Goal: Task Accomplishment & Management: Use online tool/utility

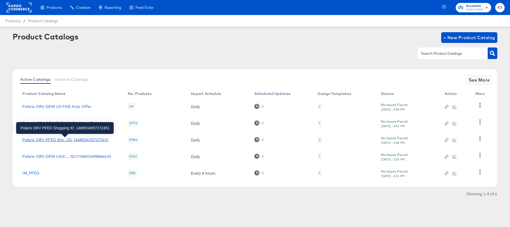
click at [93, 139] on div "Polaris ORV PFED Sho...ID: 1468534057272451" at bounding box center [65, 140] width 86 height 4
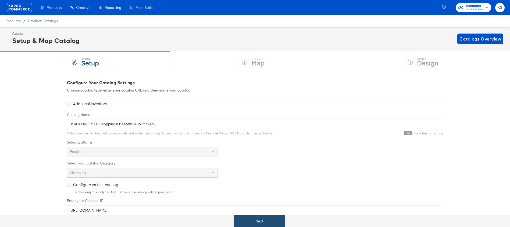
click at [263, 222] on button "Next" at bounding box center [259, 222] width 51 height 12
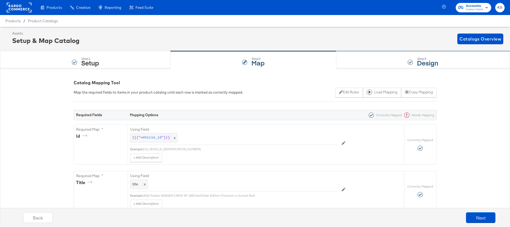
click at [362, 65] on div "Step: 3 Design" at bounding box center [423, 60] width 174 height 18
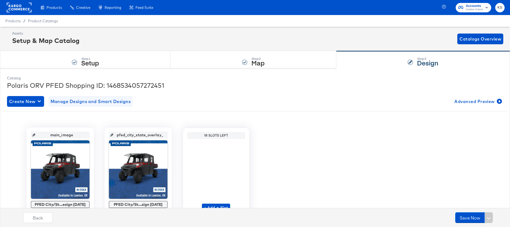
scroll to position [4, 0]
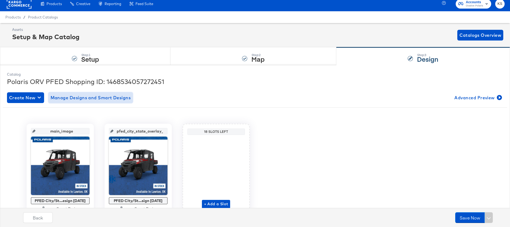
click at [109, 99] on span "Manage Designs and Smart Designs" at bounding box center [91, 98] width 80 height 8
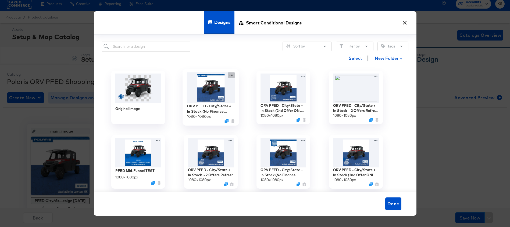
click at [231, 76] on icon at bounding box center [231, 75] width 7 height 6
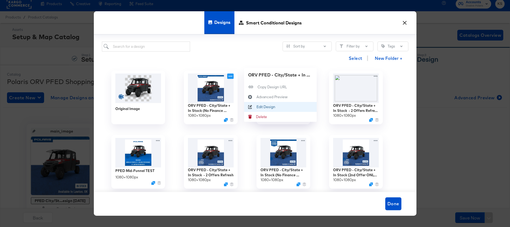
click at [256, 107] on div "Edit Design Edit Design" at bounding box center [256, 107] width 0 height 0
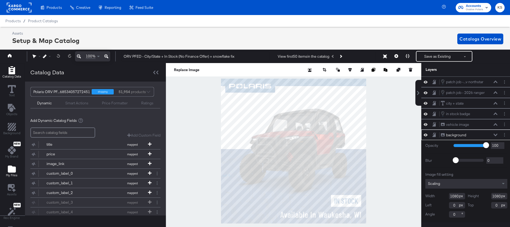
click at [16, 170] on div "My Files" at bounding box center [12, 171] width 12 height 12
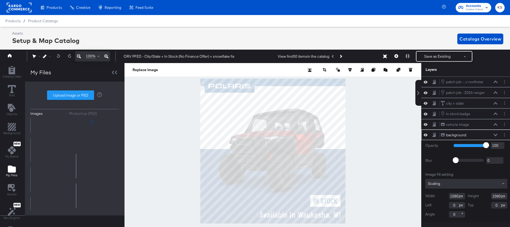
scroll to position [559, 0]
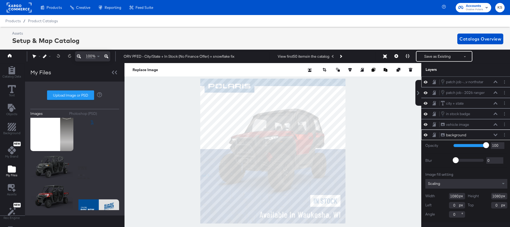
click at [426, 82] on icon at bounding box center [426, 82] width 4 height 5
click at [426, 94] on icon at bounding box center [426, 93] width 4 height 5
click at [426, 91] on icon at bounding box center [426, 92] width 4 height 3
click at [425, 81] on icon at bounding box center [426, 81] width 4 height 3
click at [505, 134] on button "Layer Options" at bounding box center [505, 135] width 6 height 6
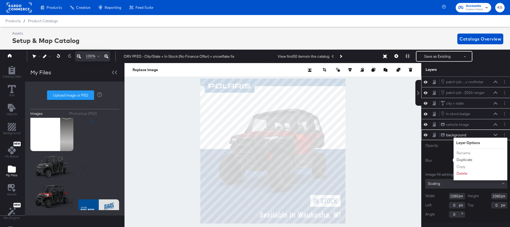
click at [466, 159] on button "Duplicate" at bounding box center [464, 160] width 16 height 6
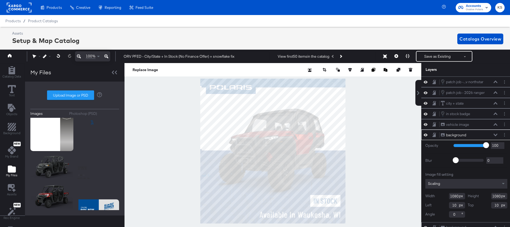
scroll to position [0, 1]
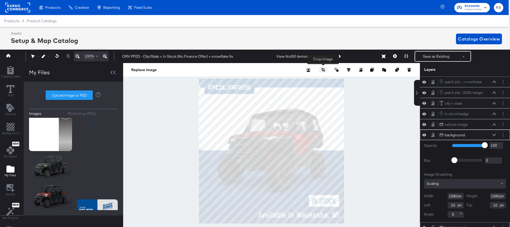
click at [323, 71] on icon "button" at bounding box center [323, 70] width 4 height 4
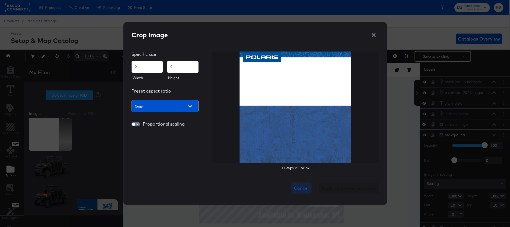
click at [301, 186] on span "Cancel" at bounding box center [301, 189] width 15 height 8
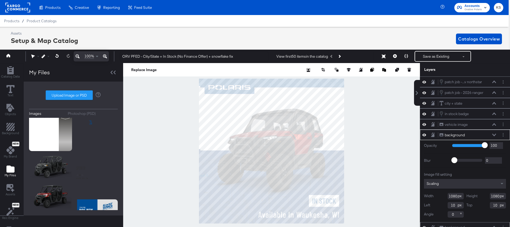
scroll to position [16, 1]
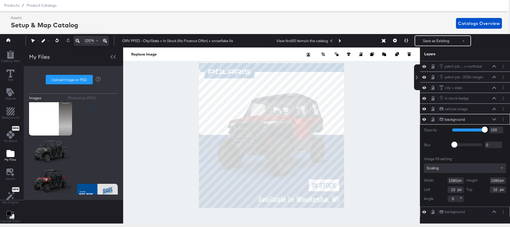
click at [424, 120] on icon at bounding box center [424, 119] width 4 height 5
type input "0"
click at [426, 67] on icon at bounding box center [424, 66] width 4 height 5
click at [424, 67] on icon at bounding box center [424, 66] width 4 height 3
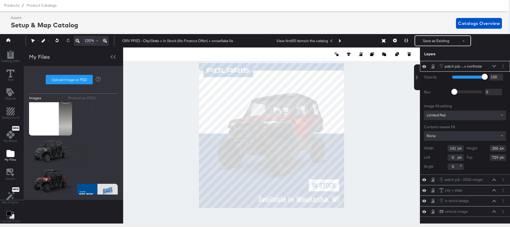
type input "378"
type input "699"
type input "127"
click at [178, 175] on div at bounding box center [271, 136] width 297 height 176
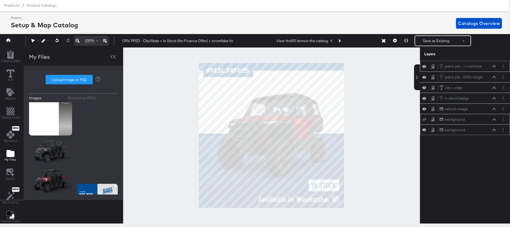
click at [425, 67] on icon at bounding box center [424, 66] width 4 height 5
click at [10, 92] on icon "Add Text" at bounding box center [10, 92] width 8 height 8
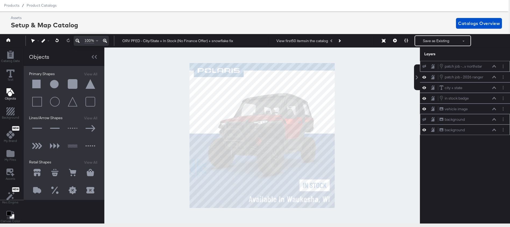
click at [36, 80] on button at bounding box center [37, 84] width 16 height 16
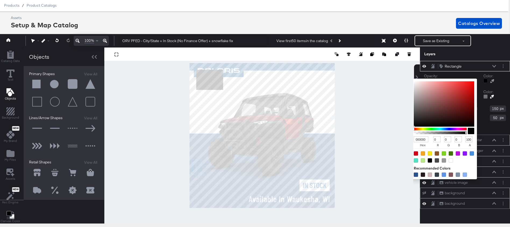
click at [486, 82] on div at bounding box center [486, 81] width 4 height 4
click at [429, 154] on div at bounding box center [430, 154] width 4 height 4
type input "F8E71C"
type input "248"
type input "231"
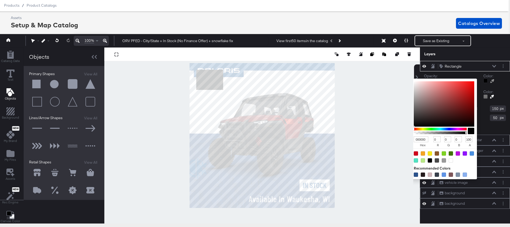
type input "28"
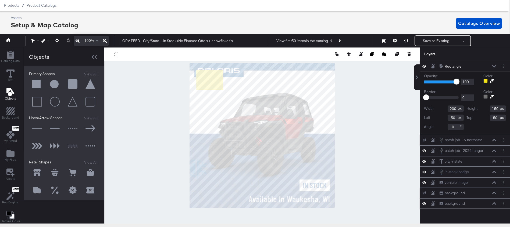
click at [474, 56] on div "Layers" at bounding box center [451, 54] width 55 height 5
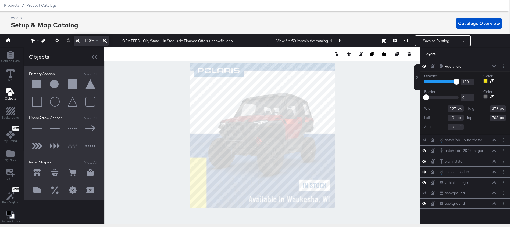
click at [171, 145] on div at bounding box center [262, 136] width 316 height 176
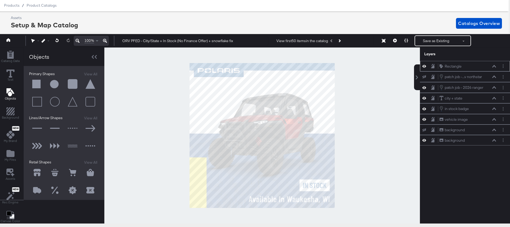
click at [495, 67] on icon at bounding box center [494, 66] width 4 height 2
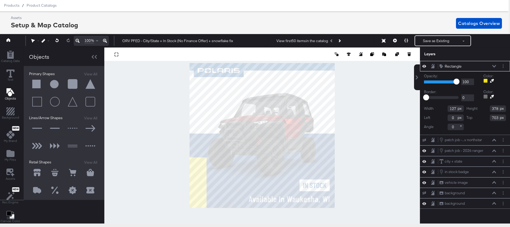
click at [496, 67] on icon at bounding box center [494, 66] width 4 height 3
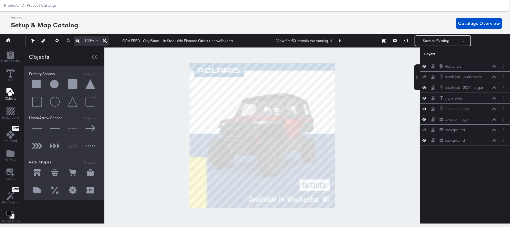
click at [425, 131] on icon at bounding box center [424, 130] width 4 height 3
click at [496, 130] on icon at bounding box center [494, 130] width 4 height 2
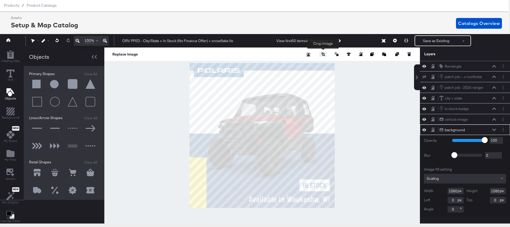
click at [321, 54] on icon "button" at bounding box center [323, 54] width 4 height 4
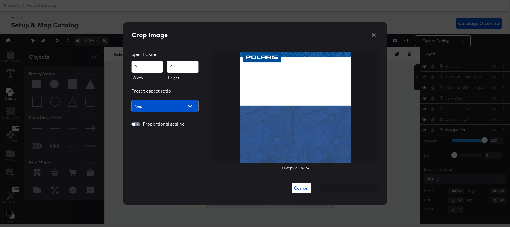
click at [136, 66] on input "0" at bounding box center [147, 65] width 31 height 12
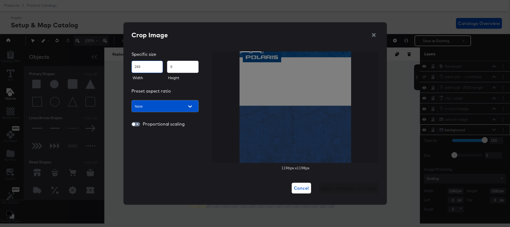
type input "243"
click at [176, 67] on input "0" at bounding box center [182, 65] width 31 height 12
drag, startPoint x: 176, startPoint y: 67, endPoint x: 167, endPoint y: 67, distance: 9.4
click at [167, 67] on input "0" at bounding box center [182, 65] width 31 height 12
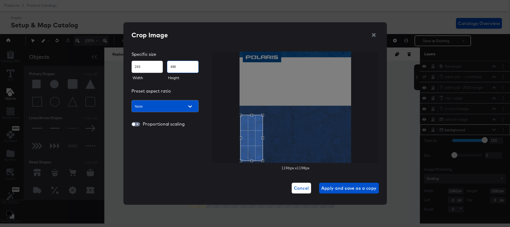
click at [252, 137] on div "Use the arrow keys to move the crop selection area" at bounding box center [251, 138] width 23 height 46
click at [230, 156] on div at bounding box center [295, 108] width 167 height 112
type input "496"
click at [136, 124] on input "checkbox" at bounding box center [133, 125] width 13 height 4
click at [136, 125] on input "checkbox" at bounding box center [137, 125] width 13 height 4
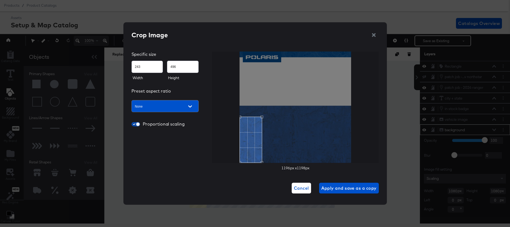
checkbox input "false"
click at [346, 188] on span "Apply and save as a copy" at bounding box center [348, 189] width 55 height 8
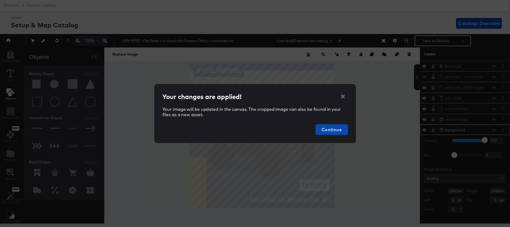
click at [342, 128] on span "Continue" at bounding box center [332, 130] width 28 height 8
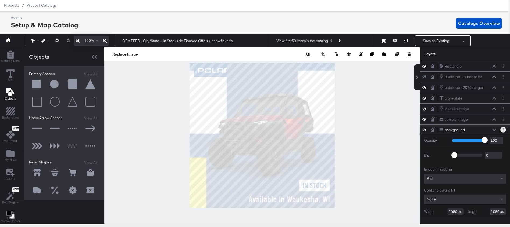
click at [505, 129] on button "Layer Options" at bounding box center [503, 130] width 6 height 6
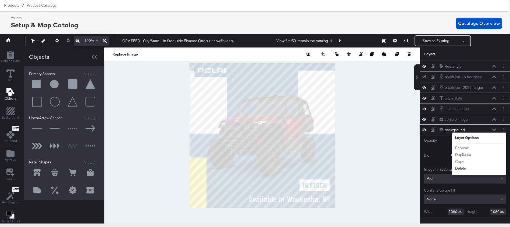
click at [464, 168] on button "Delete" at bounding box center [461, 169] width 12 height 6
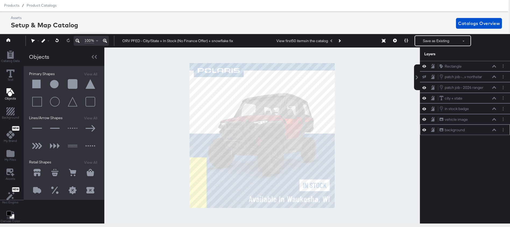
click at [424, 131] on icon at bounding box center [424, 130] width 4 height 5
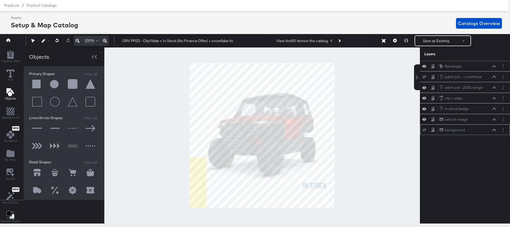
click at [424, 131] on icon at bounding box center [424, 130] width 4 height 3
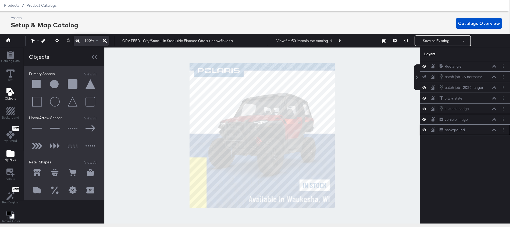
click at [14, 152] on div "My Files" at bounding box center [11, 156] width 12 height 12
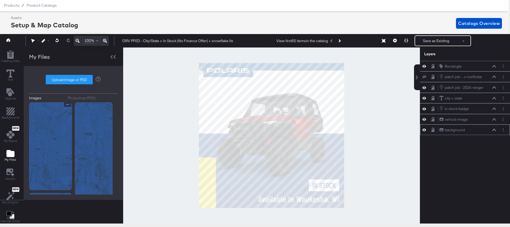
scroll to position [0, 1]
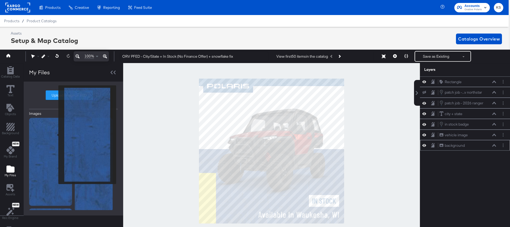
click at [55, 135] on img at bounding box center [50, 162] width 43 height 88
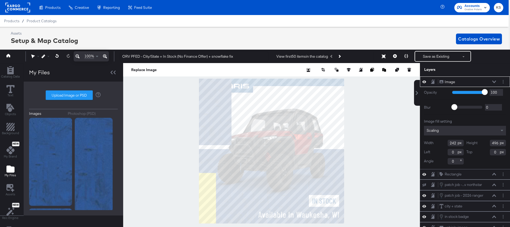
click at [451, 141] on input "242" at bounding box center [456, 143] width 16 height 6
type input "127"
click at [494, 143] on input "496" at bounding box center [498, 143] width 16 height 6
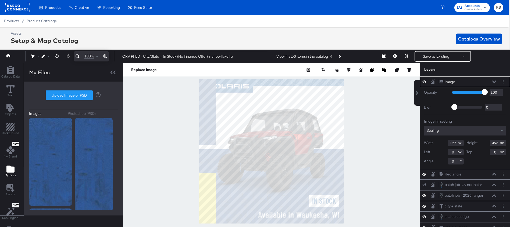
click at [494, 143] on input "496" at bounding box center [498, 143] width 16 height 6
type input "378"
type input "127"
type input "606"
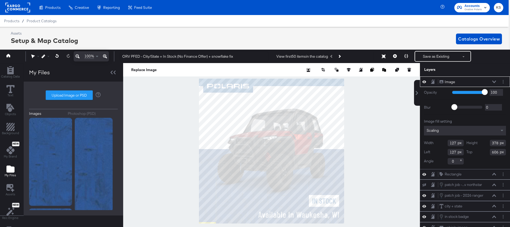
type input "0"
type input "692"
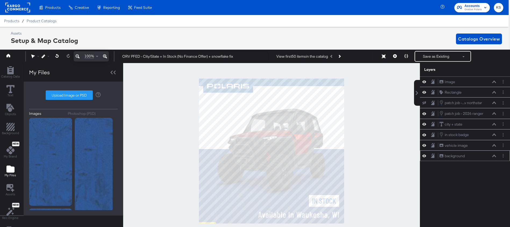
click at [174, 192] on div at bounding box center [271, 151] width 297 height 176
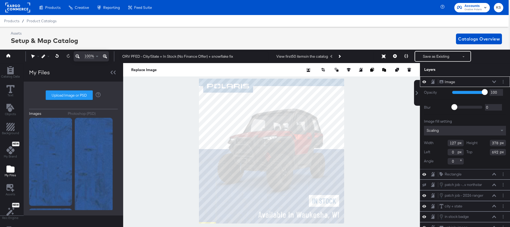
type input "1"
type input "699"
click at [188, 193] on div at bounding box center [271, 151] width 297 height 176
type input "700"
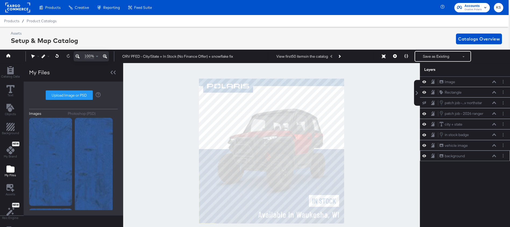
click at [158, 207] on div at bounding box center [271, 151] width 297 height 176
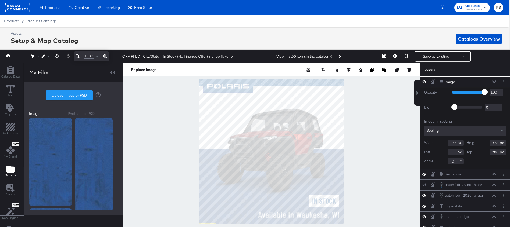
type input "701"
click at [180, 209] on div at bounding box center [271, 151] width 297 height 176
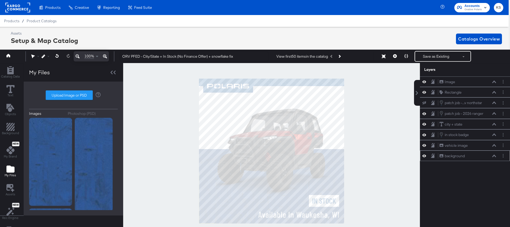
click at [189, 204] on div at bounding box center [271, 151] width 297 height 176
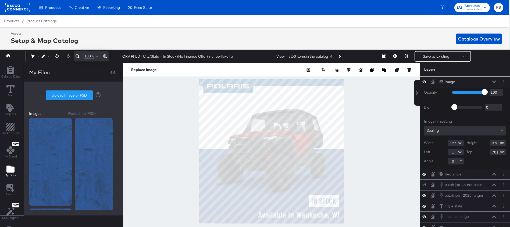
type input "702"
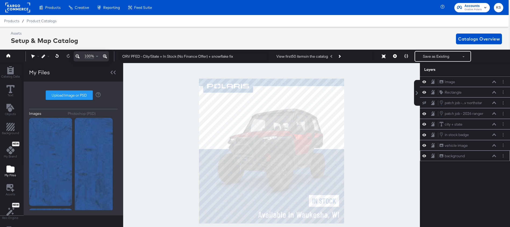
click at [176, 197] on div at bounding box center [271, 151] width 297 height 176
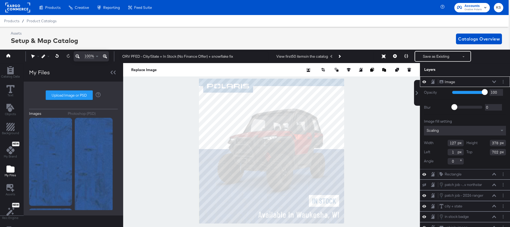
type input "2"
click at [168, 199] on div at bounding box center [271, 151] width 297 height 176
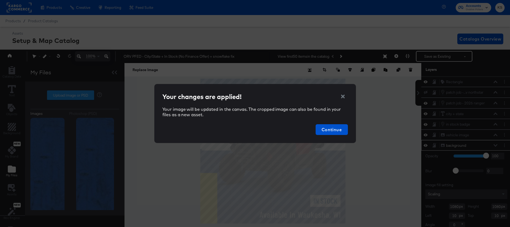
scroll to position [5, 1]
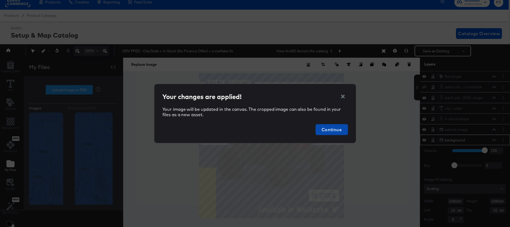
click at [330, 128] on span "Continue" at bounding box center [332, 130] width 28 height 8
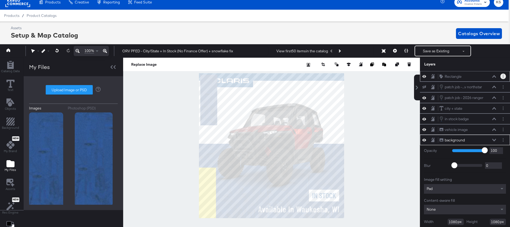
click at [503, 78] on icon "Layer Options" at bounding box center [503, 76] width 1 height 3
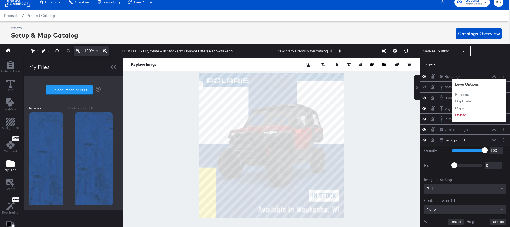
click at [483, 63] on div "Layers" at bounding box center [465, 64] width 90 height 13
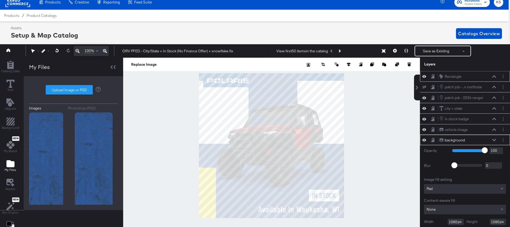
click at [496, 77] on icon at bounding box center [494, 76] width 4 height 2
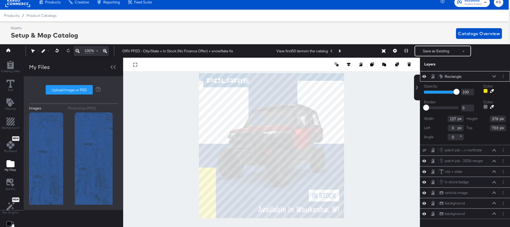
click at [495, 77] on icon at bounding box center [494, 76] width 4 height 2
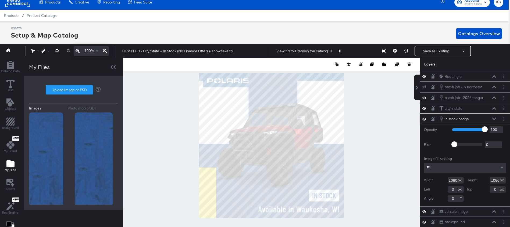
click at [496, 119] on icon at bounding box center [494, 119] width 4 height 3
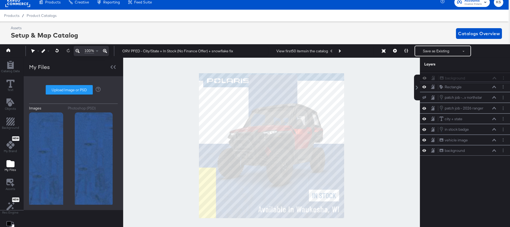
drag, startPoint x: 471, startPoint y: 141, endPoint x: 472, endPoint y: 74, distance: 67.2
click at [472, 74] on div "Rectangle Rectangle patch job -...v northstar patch job - 2026 xped adv northst…" at bounding box center [465, 113] width 90 height 85
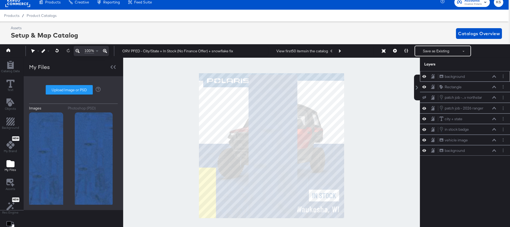
click at [495, 78] on icon at bounding box center [494, 76] width 4 height 3
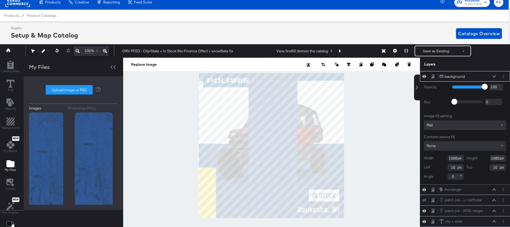
click at [454, 157] on input "1080" at bounding box center [456, 158] width 16 height 6
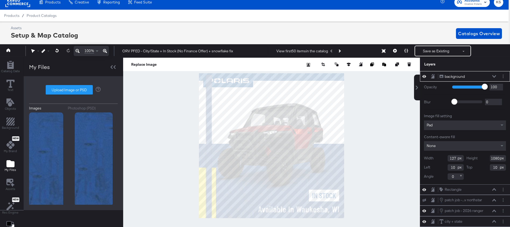
type input "127"
click at [494, 159] on input "1080" at bounding box center [498, 158] width 16 height 6
type input "378"
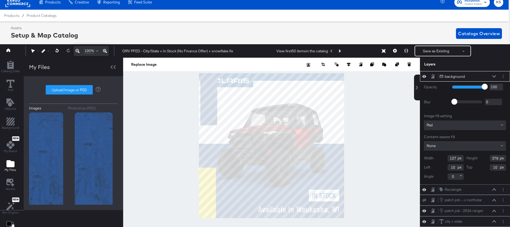
type input "84"
type input "612"
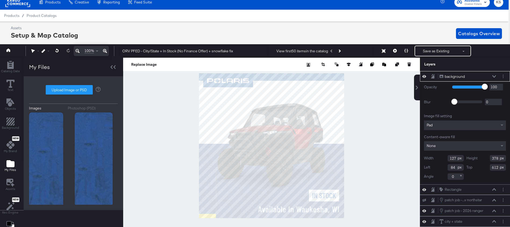
type input "0"
type input "694"
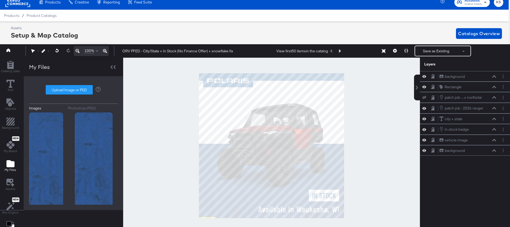
click at [183, 192] on div at bounding box center [271, 146] width 297 height 176
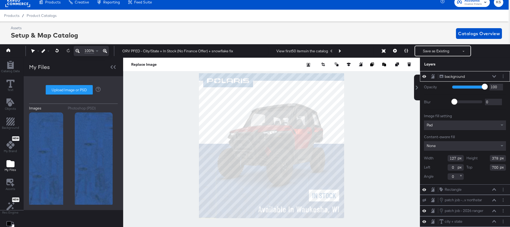
type input "701"
click at [194, 191] on div at bounding box center [271, 146] width 297 height 176
type input "702"
click at [162, 207] on div at bounding box center [271, 146] width 297 height 176
type input "703"
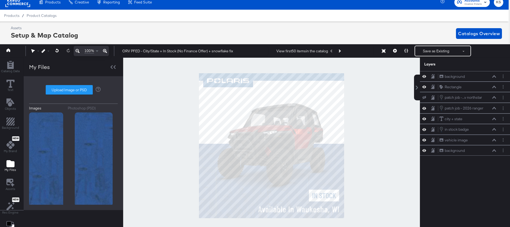
click at [171, 205] on div at bounding box center [271, 146] width 297 height 176
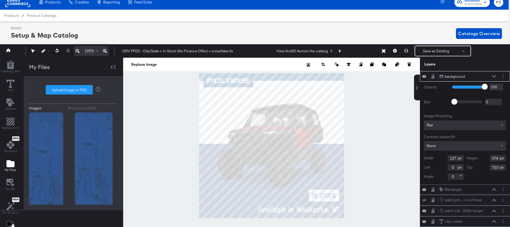
type input "702"
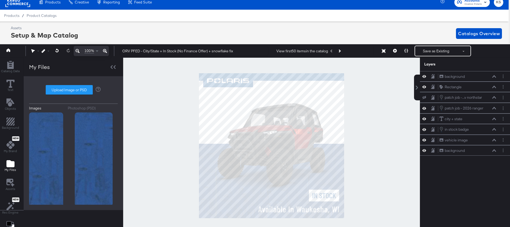
click at [168, 202] on div at bounding box center [271, 146] width 297 height 176
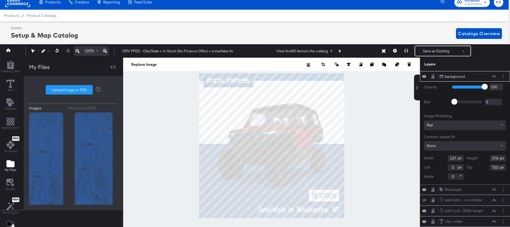
type input "1"
click at [146, 201] on div at bounding box center [271, 146] width 297 height 176
type input "2"
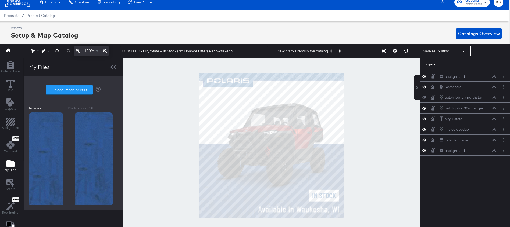
click at [168, 205] on div at bounding box center [271, 146] width 297 height 176
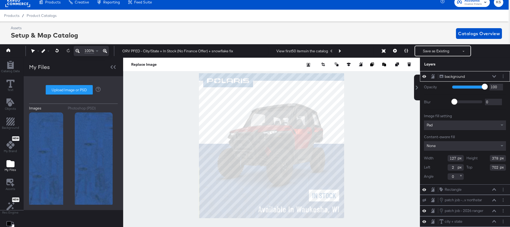
type input "1"
click at [138, 196] on div at bounding box center [271, 146] width 297 height 176
type input "-3"
click at [424, 75] on icon at bounding box center [424, 76] width 4 height 5
click at [495, 77] on icon at bounding box center [494, 76] width 4 height 3
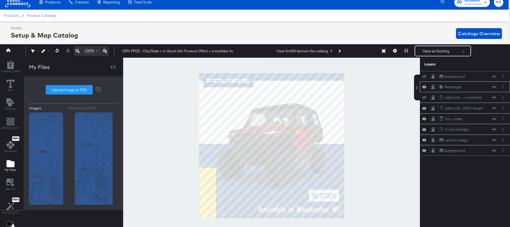
click at [424, 88] on icon at bounding box center [424, 87] width 4 height 3
click at [425, 140] on icon at bounding box center [424, 140] width 4 height 5
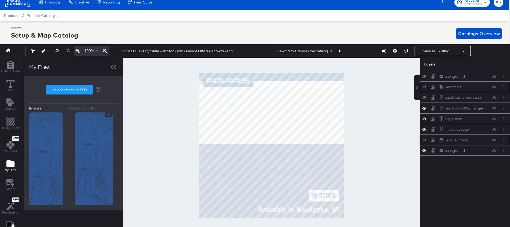
scroll to position [0, 1]
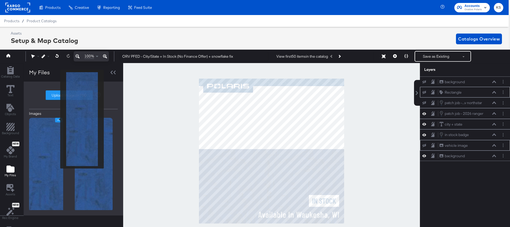
click at [57, 119] on icon "Image Options" at bounding box center [59, 120] width 4 height 4
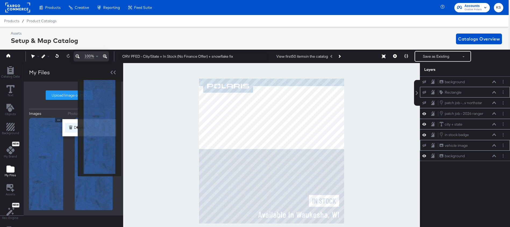
click at [74, 127] on button "Delete" at bounding box center [89, 128] width 48 height 10
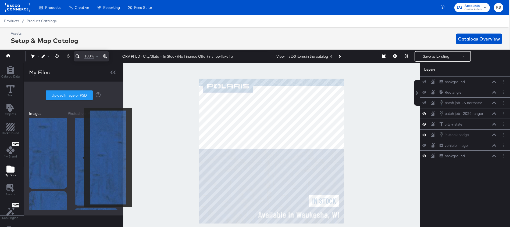
scroll to position [0, 0]
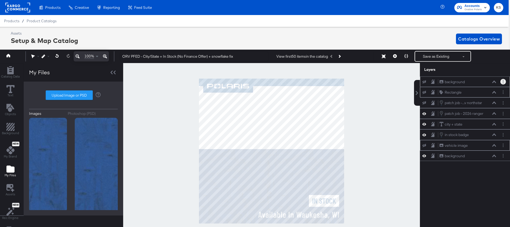
click at [503, 81] on icon "Layer Options" at bounding box center [503, 81] width 1 height 3
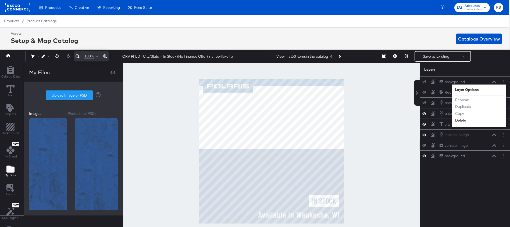
click at [460, 120] on button "Delete" at bounding box center [461, 121] width 12 height 6
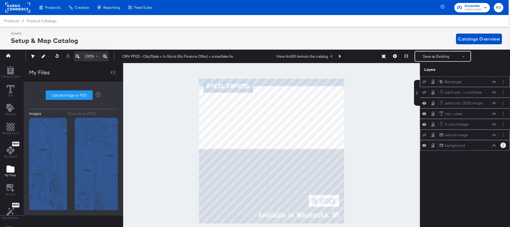
click at [504, 144] on button "Layer Options" at bounding box center [503, 146] width 6 height 6
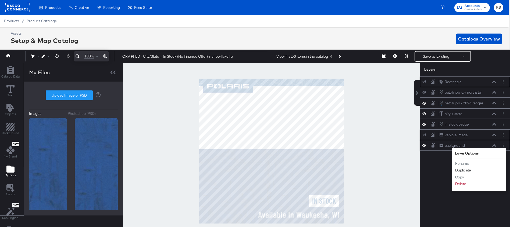
click at [467, 170] on button "Duplicate" at bounding box center [463, 171] width 16 height 6
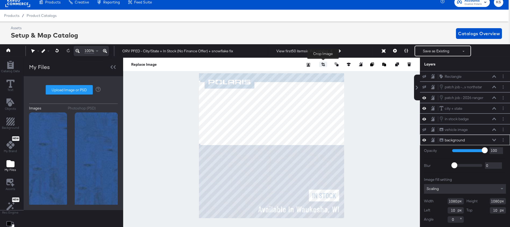
click at [323, 66] on icon "button" at bounding box center [323, 65] width 4 height 4
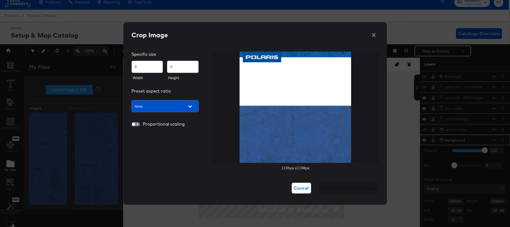
click at [146, 69] on input "0" at bounding box center [147, 65] width 31 height 12
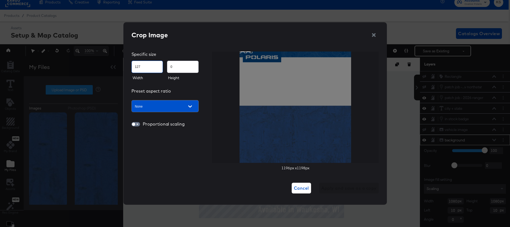
type input "127"
click at [177, 70] on input "0" at bounding box center [182, 65] width 31 height 12
type input "378"
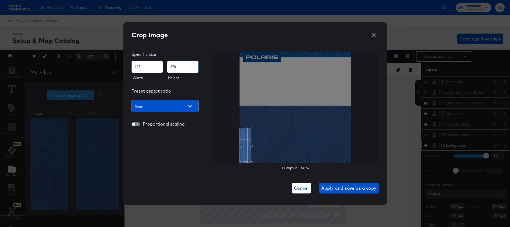
scroll to position [5, 1]
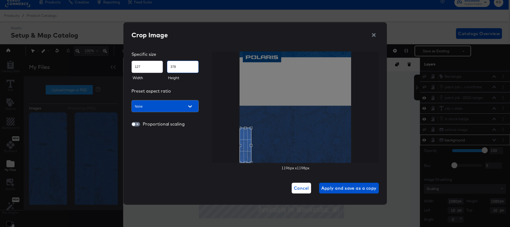
click at [238, 160] on div at bounding box center [295, 108] width 167 height 112
type input "143"
click at [254, 144] on div "Use the up and down arrow keys to move the east drag handle to change the crop …" at bounding box center [254, 144] width 0 height 0
type input "378"
click at [222, 162] on div at bounding box center [295, 108] width 167 height 112
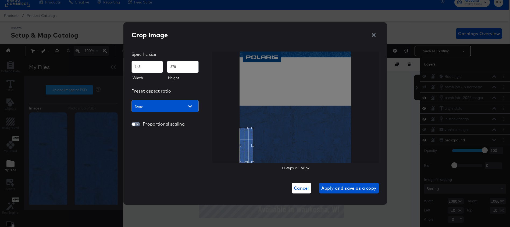
click at [218, 165] on div "1196 px x 1198 px" at bounding box center [295, 111] width 167 height 119
click at [244, 185] on div "Cancel Apply and save as a copy" at bounding box center [254, 188] width 247 height 11
click at [234, 176] on div "Crop Image Specific size 143 378 Width Height Preset aspect ratio None Proporti…" at bounding box center [254, 111] width 247 height 163
click at [343, 188] on span "Apply and save as a copy" at bounding box center [348, 189] width 55 height 8
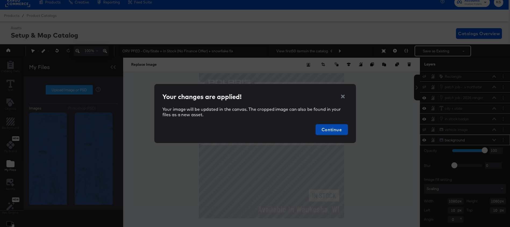
click at [342, 127] on span "Continue" at bounding box center [332, 130] width 28 height 8
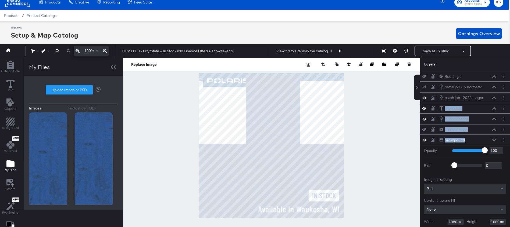
drag, startPoint x: 473, startPoint y: 141, endPoint x: 474, endPoint y: 102, distance: 39.3
click at [474, 102] on div "Rectangle Rectangle patch job -...v northstar patch job - 2026 xped adv northst…" at bounding box center [465, 164] width 90 height 187
click at [495, 140] on icon at bounding box center [494, 140] width 4 height 3
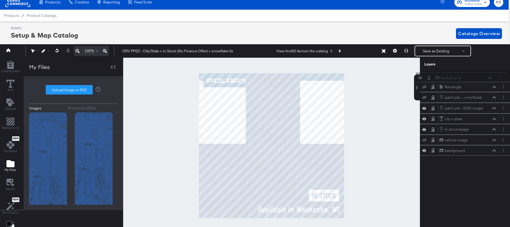
drag, startPoint x: 482, startPoint y: 141, endPoint x: 479, endPoint y: 72, distance: 68.4
click at [479, 72] on div "Rectangle Rectangle patch job -...v northstar patch job - 2026 xped adv northst…" at bounding box center [465, 113] width 90 height 85
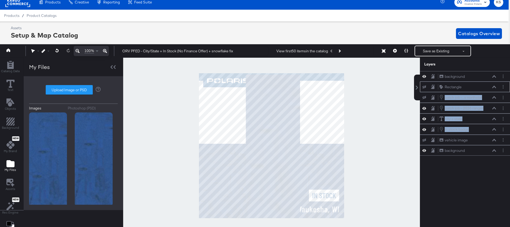
click at [424, 86] on icon at bounding box center [424, 87] width 4 height 3
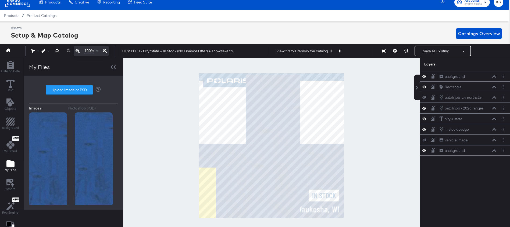
click at [483, 65] on div "Layers" at bounding box center [465, 64] width 90 height 13
click at [425, 98] on icon at bounding box center [424, 97] width 4 height 3
click at [494, 76] on icon at bounding box center [494, 76] width 4 height 2
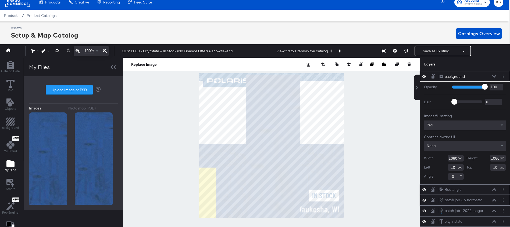
click at [449, 157] on input "1080" at bounding box center [456, 158] width 16 height 6
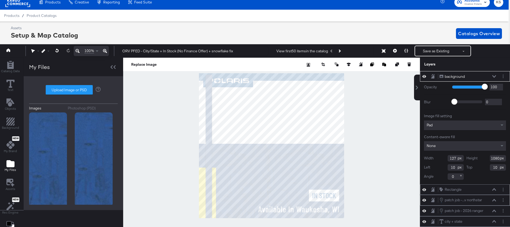
type input "127"
click at [495, 158] on input "1080" at bounding box center [498, 158] width 16 height 6
type input "378"
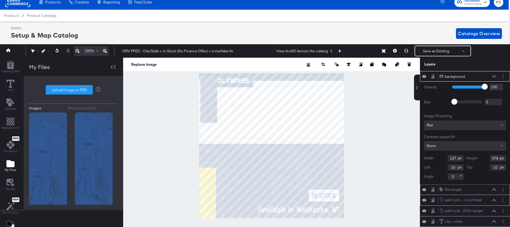
type input "21"
type input "638"
type input "0"
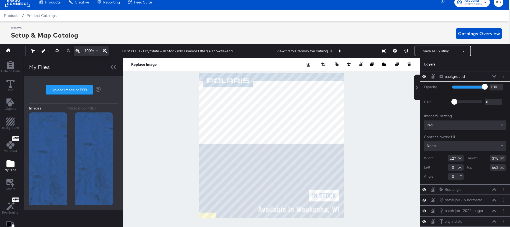
type input "680"
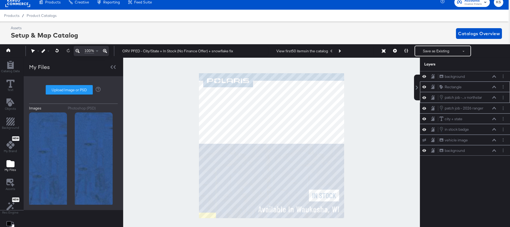
click at [174, 203] on div at bounding box center [271, 146] width 297 height 176
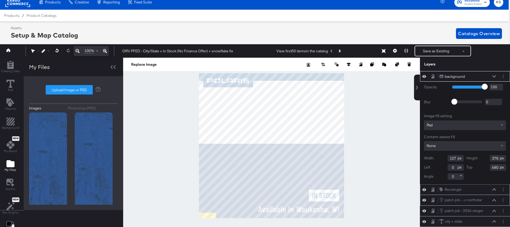
type input "1"
type input "714"
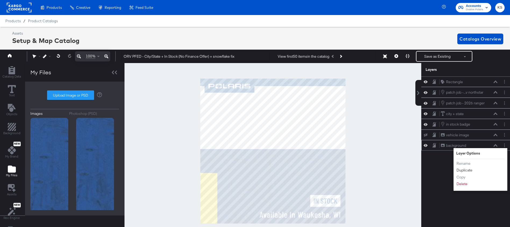
scroll to position [5, 1]
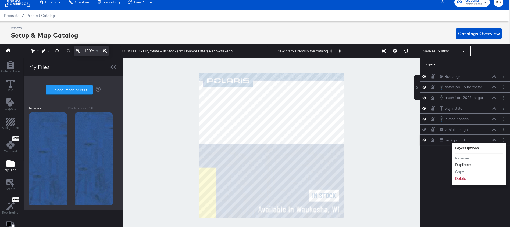
click at [460, 165] on button "Duplicate" at bounding box center [463, 165] width 16 height 6
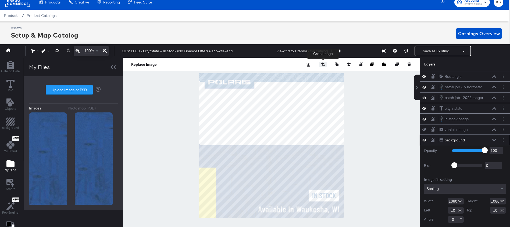
click at [323, 65] on icon "button" at bounding box center [323, 65] width 3 height 2
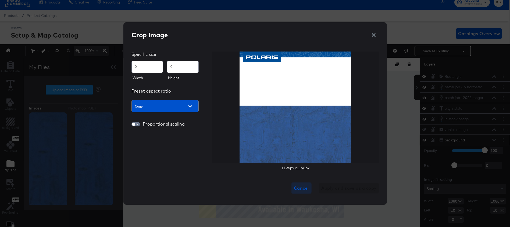
click at [303, 187] on span "Cancel" at bounding box center [301, 189] width 15 height 8
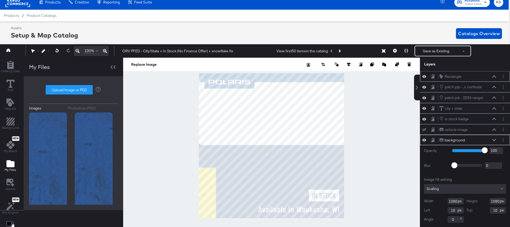
click at [423, 77] on icon at bounding box center [424, 76] width 4 height 3
click at [424, 140] on icon at bounding box center [424, 140] width 4 height 5
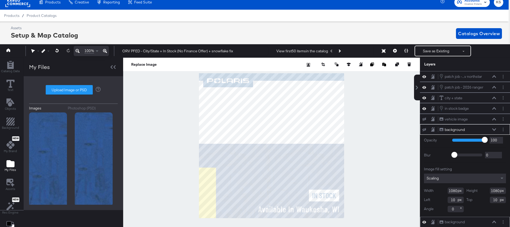
scroll to position [0, 0]
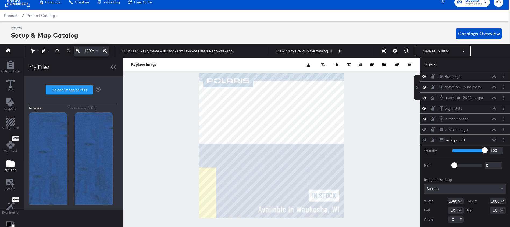
click at [425, 76] on icon at bounding box center [424, 76] width 4 height 3
click at [493, 139] on icon at bounding box center [494, 140] width 4 height 3
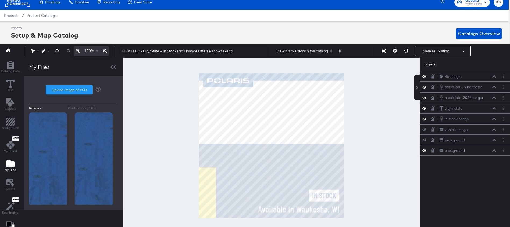
click at [493, 139] on icon at bounding box center [494, 140] width 4 height 3
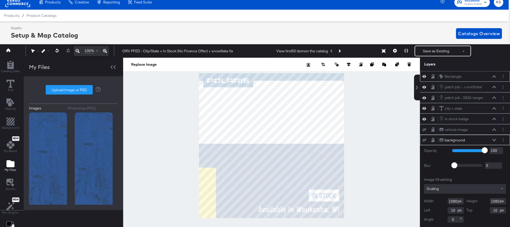
click at [423, 139] on icon at bounding box center [424, 140] width 4 height 3
click at [320, 65] on button "button" at bounding box center [323, 64] width 8 height 5
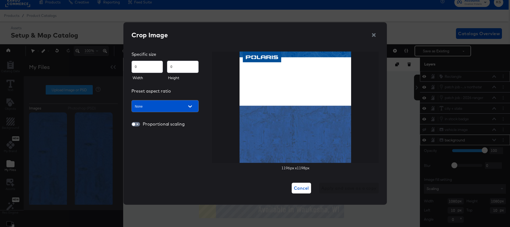
type input "96"
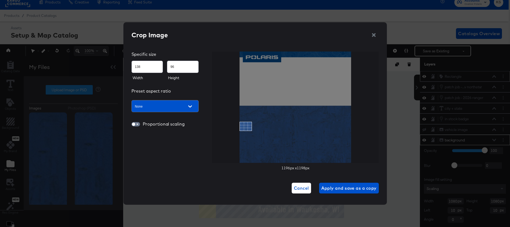
type input "140"
type input "102"
type input "141"
type input "106"
type input "142"
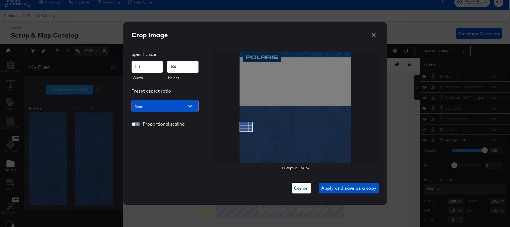
type input "108"
type input "143"
type input "111"
type input "144"
type input "115"
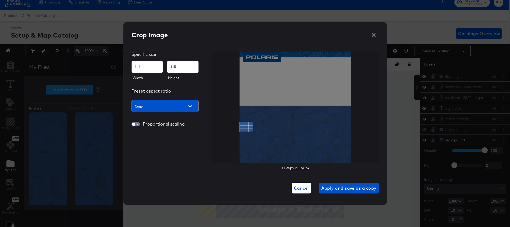
type input "145"
type input "119"
type input "146"
type input "124"
type input "147"
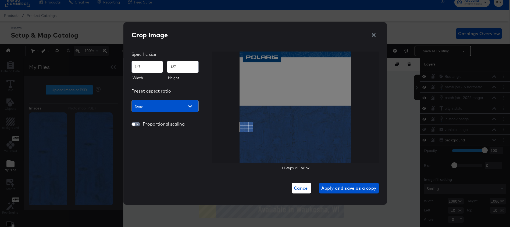
type input "129"
type input "148"
type input "134"
type input "149"
type input "137"
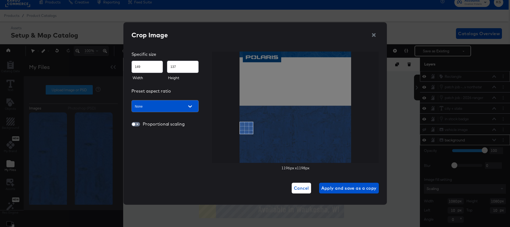
type input "150"
type input "141"
type input "151"
type input "149"
type input "152"
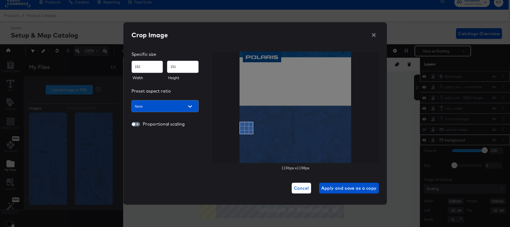
type input "153"
type input "160"
type input "154"
type input "165"
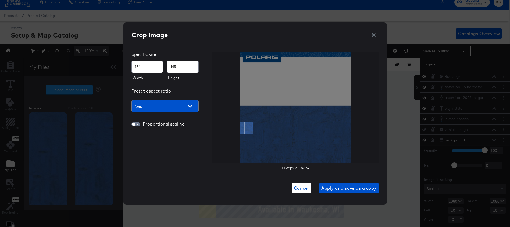
type input "155"
type input "171"
type input "156"
type input "178"
type input "157"
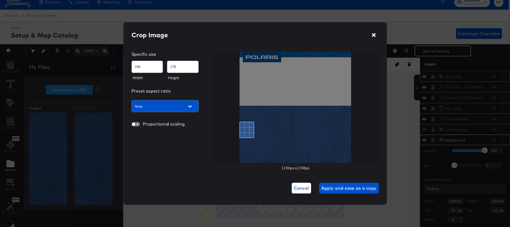
type input "184"
type input "159"
type input "195"
type input "160"
type input "206"
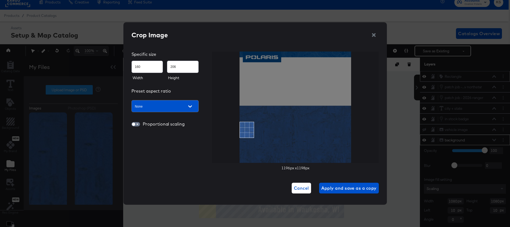
type input "161"
type input "210"
type input "163"
type input "221"
type input "164"
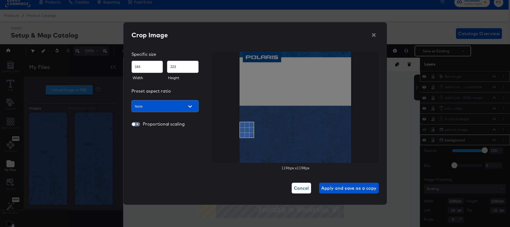
type input "226"
type input "165"
type input "234"
type input "166"
type input "240"
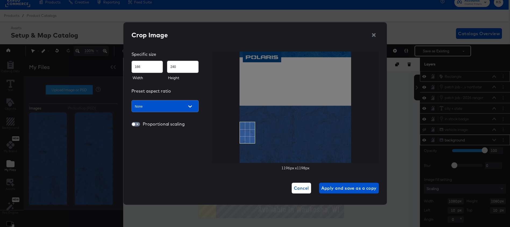
type input "167"
type input "243"
type input "168"
type input "246"
type input "169"
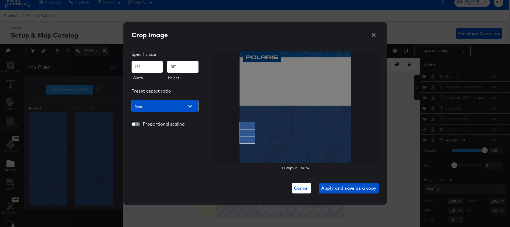
type input "260"
type input "170"
type input "266"
type input "171"
type input "272"
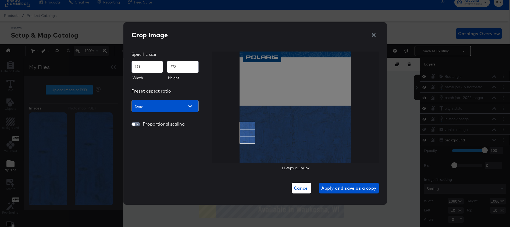
type input "173"
type input "279"
type input "174"
type input "288"
type input "176"
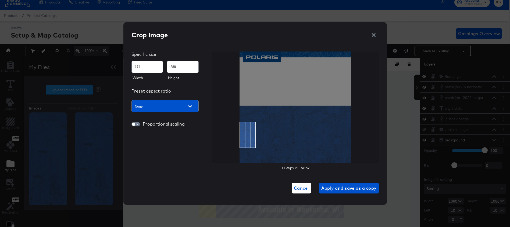
type input "303"
type input "178"
type input "312"
type input "179"
type input "321"
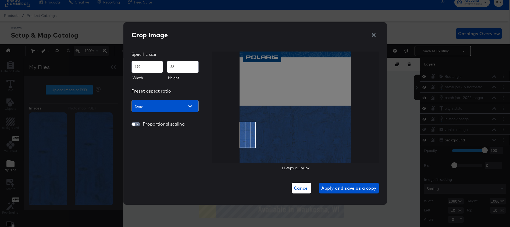
type input "180"
type input "329"
type input "181"
type input "336"
type input "183"
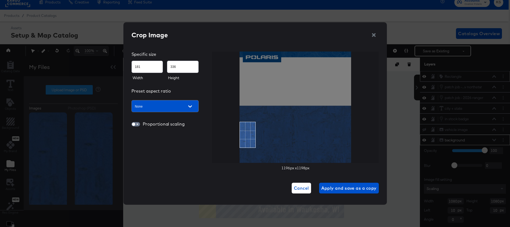
type input "346"
type input "184"
type input "352"
type input "185"
type input "358"
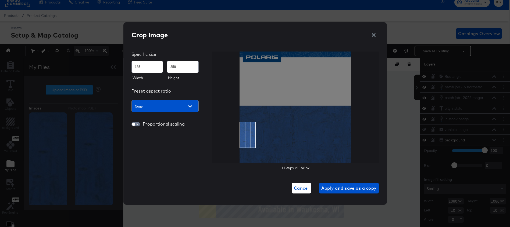
type input "186"
type input "368"
type input "187"
type input "380"
type input "189"
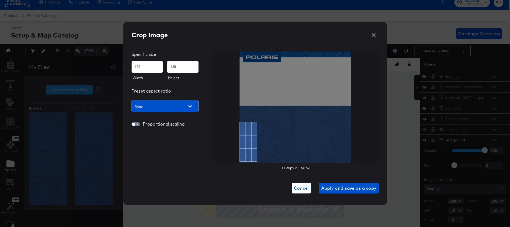
type input "441"
type input "168"
click at [255, 174] on div "Crop Image Specific size 168 441 Width Height Preset aspect ratio None Proporti…" at bounding box center [254, 111] width 247 height 163
click at [224, 139] on div at bounding box center [295, 108] width 167 height 112
type input "442"
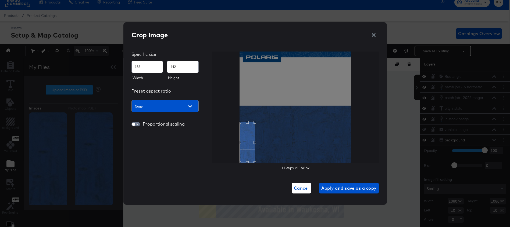
click at [249, 123] on div "Use the arrow keys to move the crop selection area" at bounding box center [247, 123] width 15 height 0
click at [250, 141] on div "Use the up and down arrow keys to move the east drag handle to change the crop …" at bounding box center [250, 141] width 0 height 0
click at [256, 141] on div "Use the up and down arrow keys to move the east drag handle to change the crop …" at bounding box center [256, 141] width 0 height 0
type input "154"
click at [255, 141] on div "Use the up and down arrow keys to move the east drag handle to change the crop …" at bounding box center [255, 141] width 0 height 0
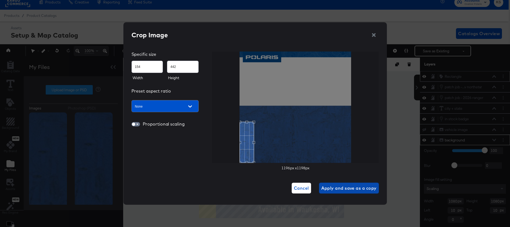
click at [335, 190] on span "Apply and save as a copy" at bounding box center [348, 189] width 55 height 8
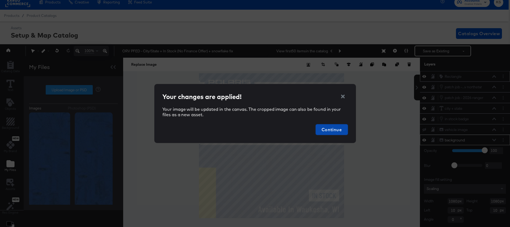
click at [336, 133] on span "Continue" at bounding box center [332, 130] width 28 height 8
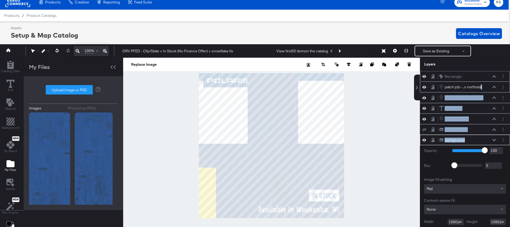
drag, startPoint x: 478, startPoint y: 141, endPoint x: 480, endPoint y: 87, distance: 54.7
click at [480, 86] on div "Rectangle Rectangle patch job -...v northstar patch job - 2026 xped adv northst…" at bounding box center [465, 164] width 90 height 187
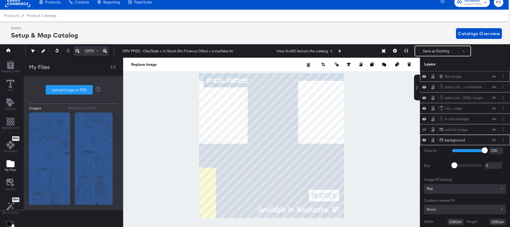
click at [494, 138] on div "background background" at bounding box center [467, 141] width 57 height 6
click at [495, 140] on icon at bounding box center [494, 140] width 4 height 3
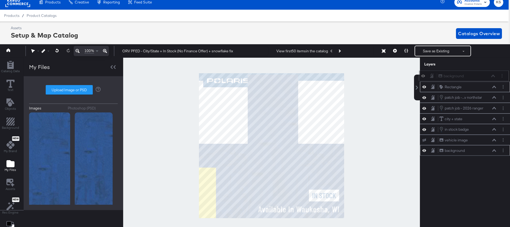
drag, startPoint x: 479, startPoint y: 141, endPoint x: 478, endPoint y: 74, distance: 67.2
click at [478, 74] on div "background background" at bounding box center [466, 76] width 57 height 6
click at [495, 77] on icon at bounding box center [494, 76] width 4 height 2
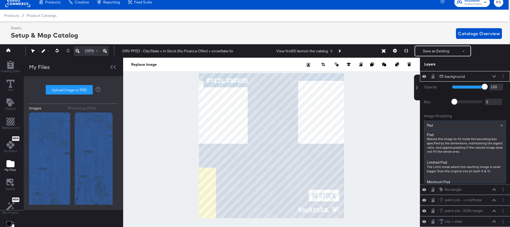
click at [470, 127] on div "Pad" at bounding box center [464, 125] width 81 height 9
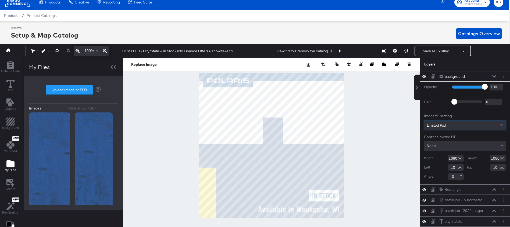
click at [454, 159] on input "1080" at bounding box center [456, 158] width 16 height 6
type input "127"
click at [496, 161] on input "1080" at bounding box center [498, 158] width 16 height 6
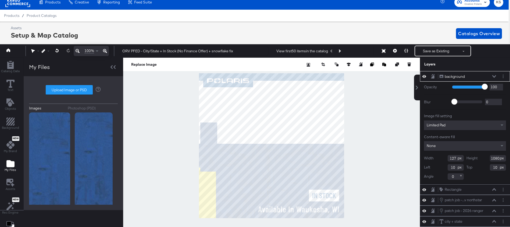
click at [496, 161] on input "1080" at bounding box center [498, 158] width 16 height 6
type input "378"
click at [453, 167] on input "10" at bounding box center [456, 168] width 16 height 6
click at [453, 168] on input "10" at bounding box center [456, 168] width 16 height 6
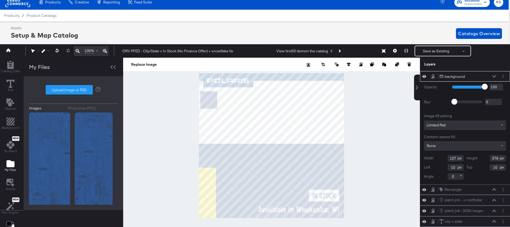
click at [453, 168] on input "10" at bounding box center [456, 168] width 16 height 6
type input "0"
type input "704"
click at [178, 183] on div at bounding box center [271, 146] width 297 height 176
type input "696"
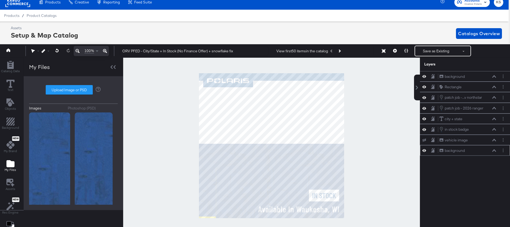
click at [161, 198] on div at bounding box center [271, 146] width 297 height 176
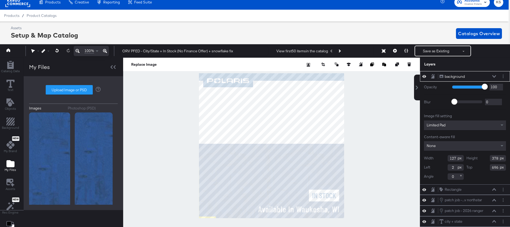
type input "3"
type input "690"
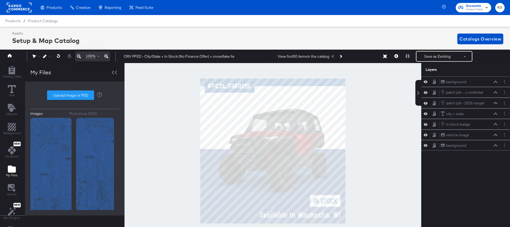
scroll to position [5, 1]
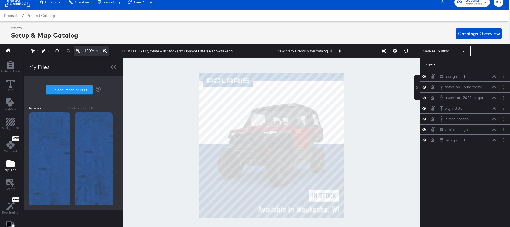
click at [494, 77] on icon at bounding box center [494, 76] width 4 height 3
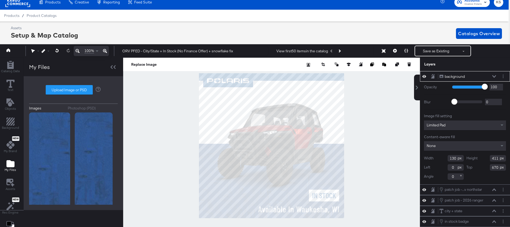
click at [494, 75] on icon at bounding box center [494, 76] width 4 height 3
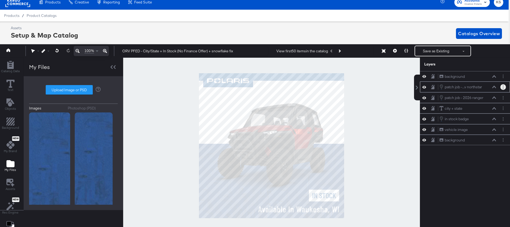
click at [504, 86] on button "Layer Options" at bounding box center [503, 87] width 6 height 6
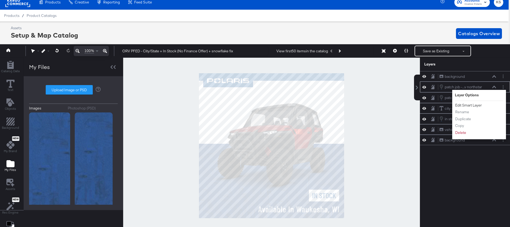
click at [471, 105] on button "Edit Smart Layer" at bounding box center [468, 106] width 27 height 6
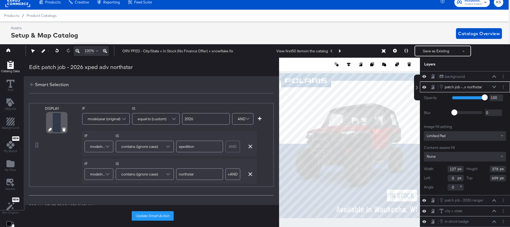
click at [49, 129] on icon at bounding box center [50, 130] width 4 height 4
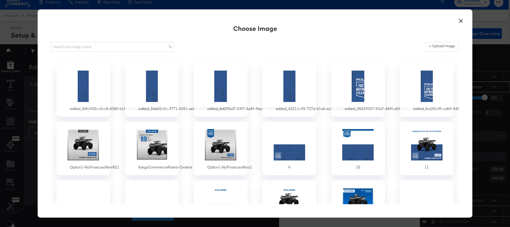
click at [83, 81] on div at bounding box center [84, 87] width 46 height 34
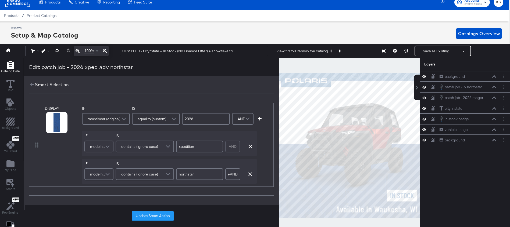
scroll to position [83, 0]
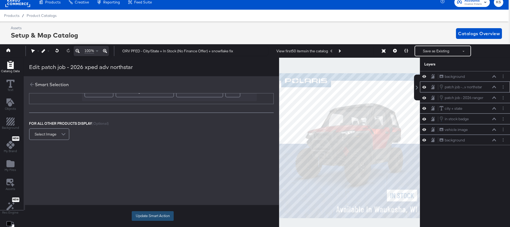
click at [156, 215] on button "Update Smart Action" at bounding box center [153, 217] width 42 height 10
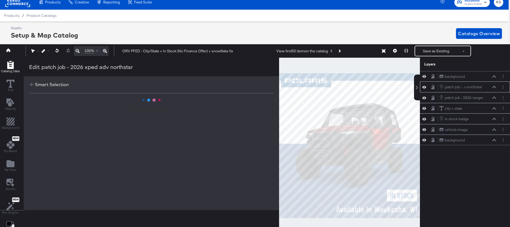
scroll to position [0, 0]
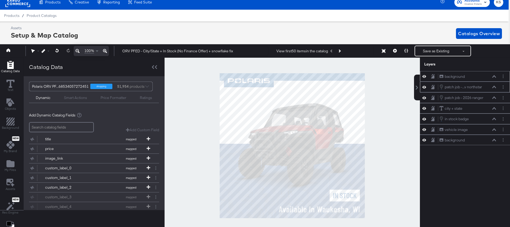
click at [424, 76] on icon at bounding box center [424, 76] width 4 height 5
click at [494, 87] on icon at bounding box center [494, 87] width 4 height 3
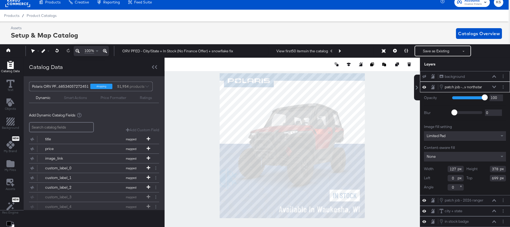
click at [494, 88] on icon at bounding box center [494, 87] width 4 height 2
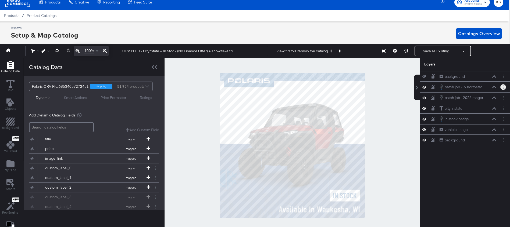
click at [505, 88] on button "Layer Options" at bounding box center [503, 87] width 6 height 6
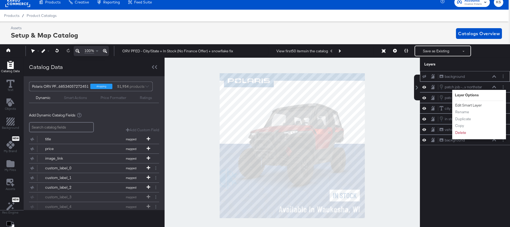
click at [476, 106] on button "Edit Smart Layer" at bounding box center [468, 106] width 27 height 6
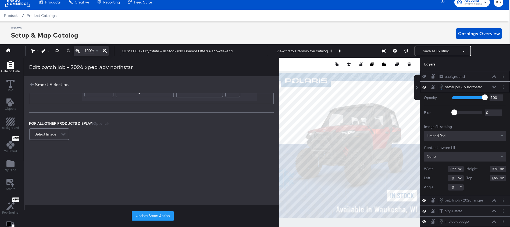
scroll to position [44, 0]
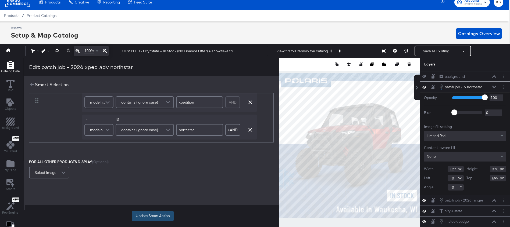
click at [149, 217] on button "Update Smart Action" at bounding box center [153, 217] width 42 height 10
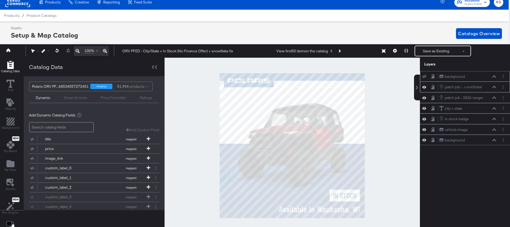
click at [494, 87] on icon at bounding box center [494, 87] width 4 height 3
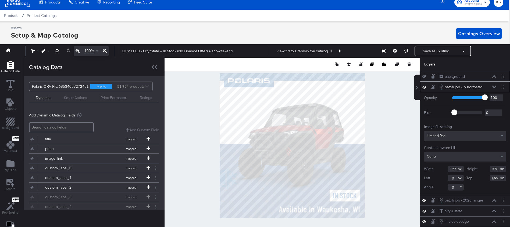
click at [493, 77] on icon at bounding box center [494, 76] width 4 height 2
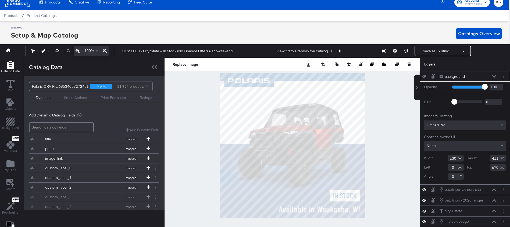
click at [493, 77] on icon at bounding box center [494, 76] width 4 height 3
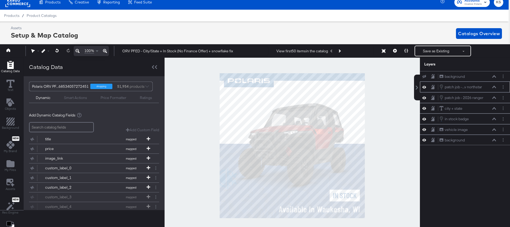
click at [494, 87] on icon at bounding box center [494, 87] width 4 height 3
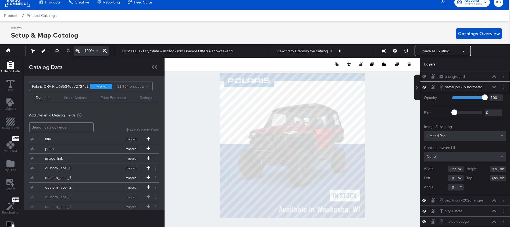
click at [493, 76] on icon at bounding box center [494, 76] width 4 height 3
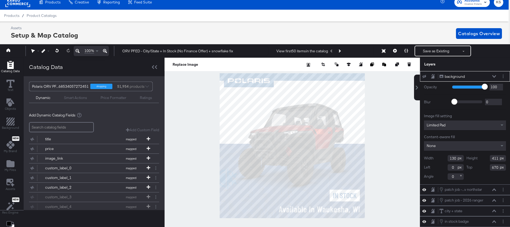
click at [494, 75] on icon at bounding box center [494, 76] width 4 height 3
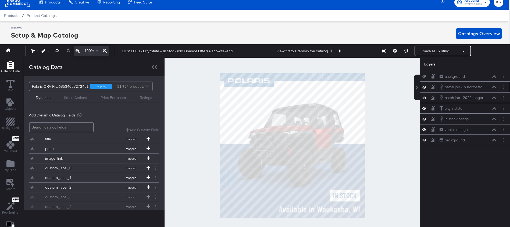
click at [494, 88] on icon at bounding box center [494, 87] width 4 height 3
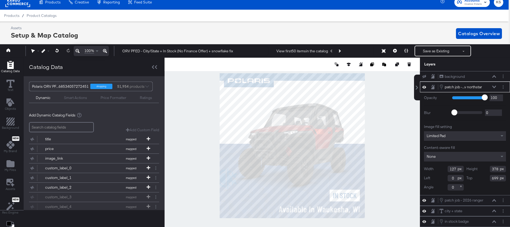
click at [451, 169] on input "127" at bounding box center [456, 169] width 16 height 6
type input "130"
click at [494, 170] on input "378" at bounding box center [498, 169] width 16 height 6
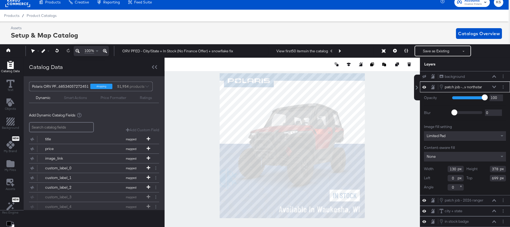
click at [494, 170] on input "378" at bounding box center [498, 169] width 16 height 6
type input "411"
click at [494, 76] on icon at bounding box center [494, 76] width 4 height 3
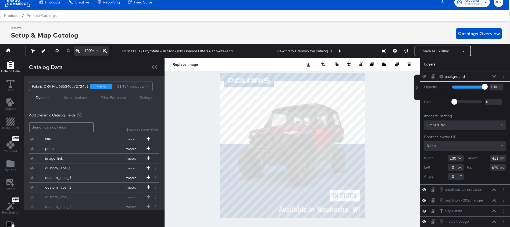
click at [494, 77] on icon at bounding box center [494, 76] width 4 height 2
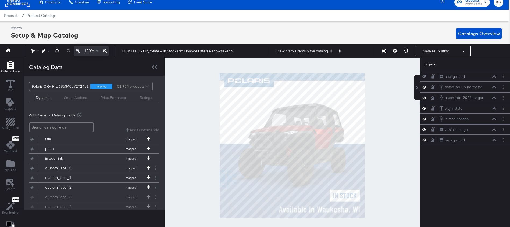
click at [495, 87] on icon at bounding box center [494, 87] width 4 height 3
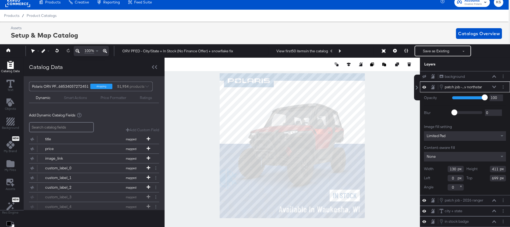
click at [494, 178] on input "699" at bounding box center [498, 178] width 16 height 6
type input "670"
click at [201, 173] on div at bounding box center [292, 146] width 255 height 176
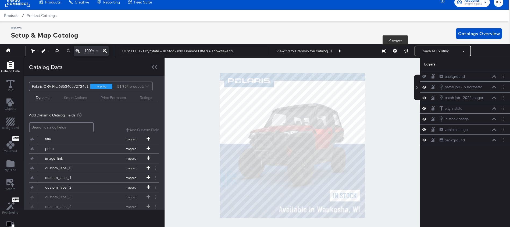
click at [393, 50] on icon at bounding box center [395, 51] width 4 height 4
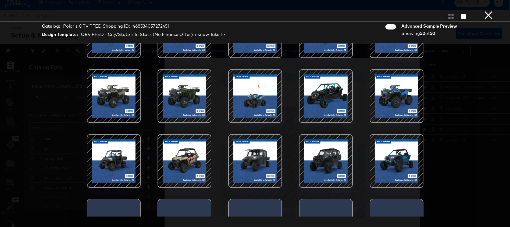
scroll to position [40, 0]
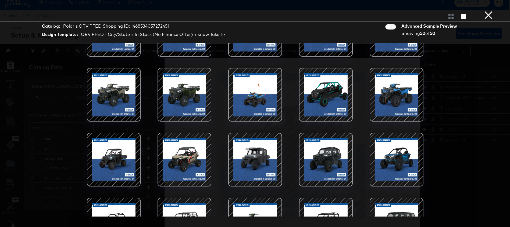
click at [251, 167] on div at bounding box center [255, 160] width 46 height 46
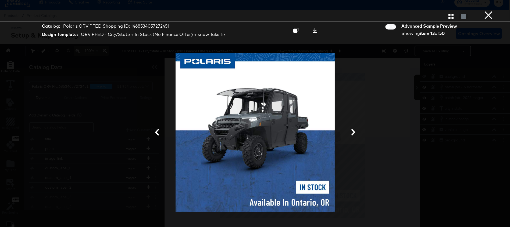
click at [450, 19] on div "Gallery View" at bounding box center [255, 16] width 510 height 11
click at [450, 15] on icon "button" at bounding box center [451, 16] width 5 height 5
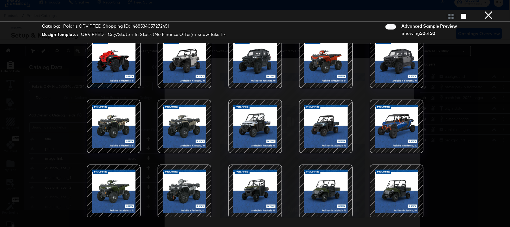
scroll to position [257, 0]
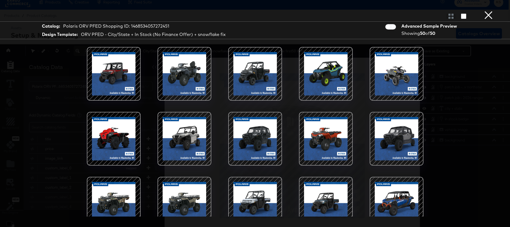
click at [124, 88] on div at bounding box center [114, 74] width 46 height 46
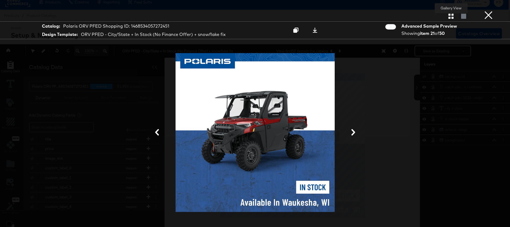
click at [451, 14] on icon "button" at bounding box center [451, 16] width 5 height 5
click at [451, 15] on div at bounding box center [450, 15] width 9 height 5
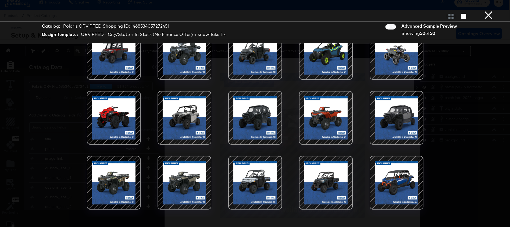
scroll to position [276, 0]
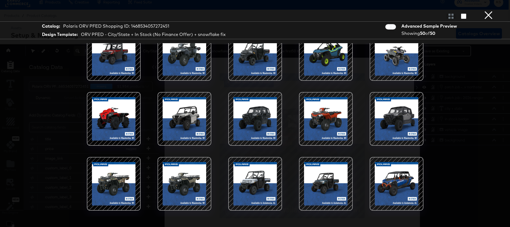
click at [271, 127] on div at bounding box center [255, 119] width 46 height 46
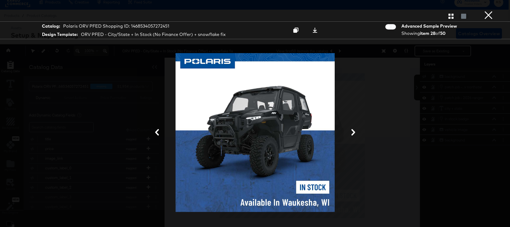
click at [485, 11] on button "×" at bounding box center [488, 5] width 11 height 11
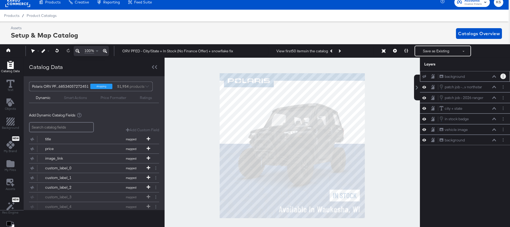
click at [504, 77] on button "Layer Options" at bounding box center [503, 77] width 6 height 6
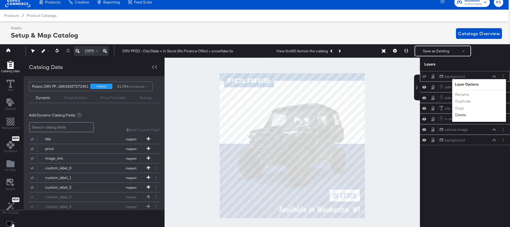
click at [461, 116] on button "Delete" at bounding box center [461, 116] width 12 height 6
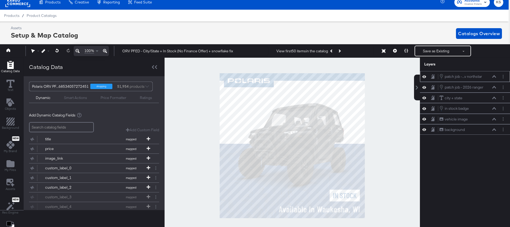
click at [493, 76] on icon at bounding box center [494, 76] width 4 height 3
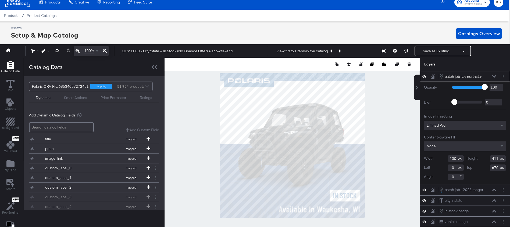
click at [493, 77] on icon at bounding box center [494, 77] width 4 height 2
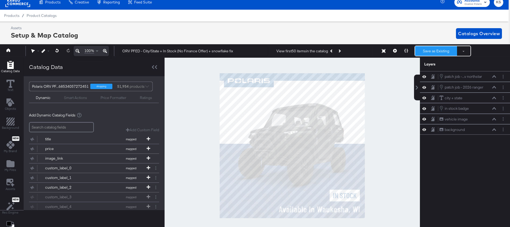
click at [437, 51] on button "Save as Existing" at bounding box center [436, 51] width 42 height 10
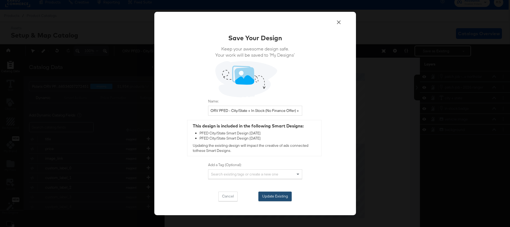
click at [280, 195] on button "Update Existing" at bounding box center [274, 197] width 33 height 10
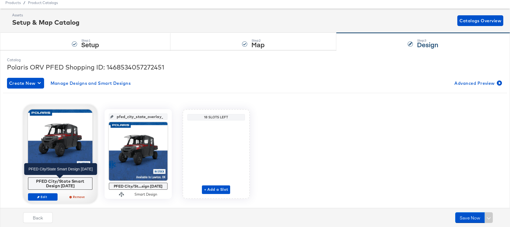
scroll to position [21, 0]
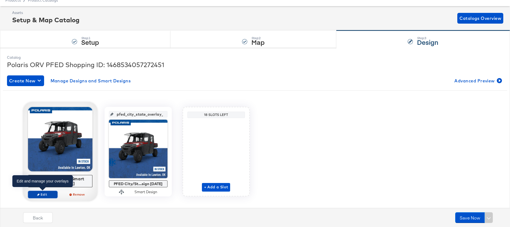
click at [44, 194] on span "Edit" at bounding box center [42, 195] width 25 height 4
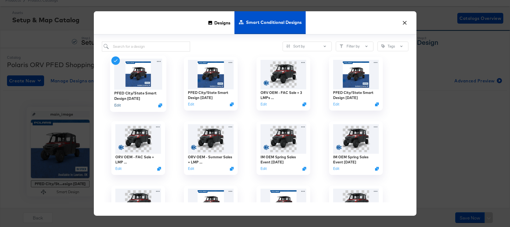
click at [119, 105] on button "Edit" at bounding box center [117, 105] width 6 height 5
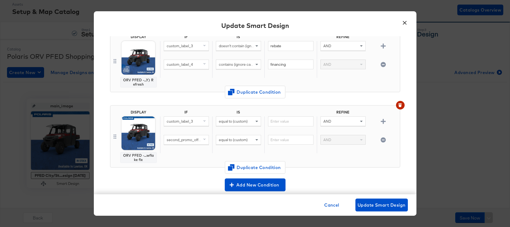
scroll to position [126, 0]
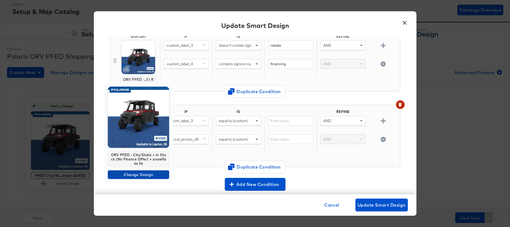
click at [137, 175] on span "Change Design" at bounding box center [138, 175] width 57 height 7
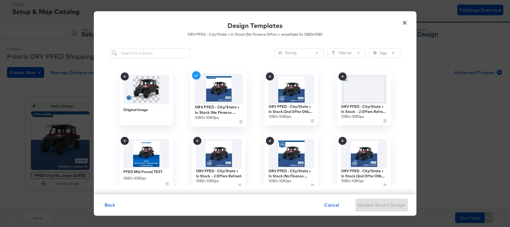
click at [215, 98] on img at bounding box center [219, 88] width 48 height 31
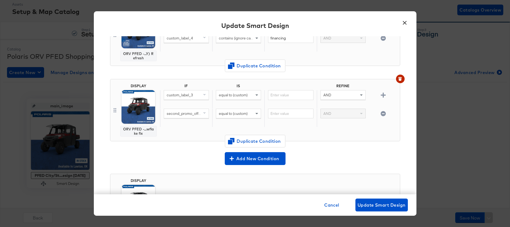
scroll to position [208, 0]
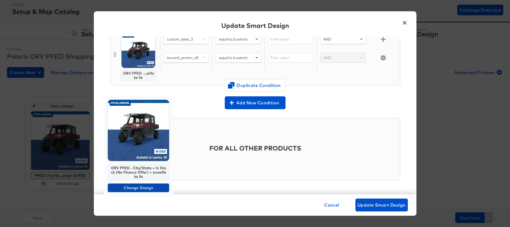
click at [136, 187] on span "Change Design" at bounding box center [138, 188] width 57 height 7
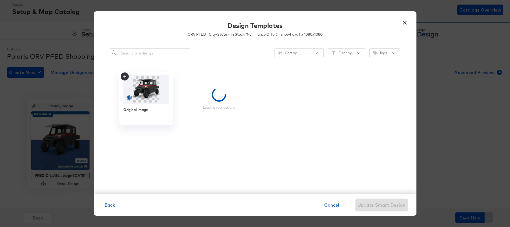
scroll to position [0, 0]
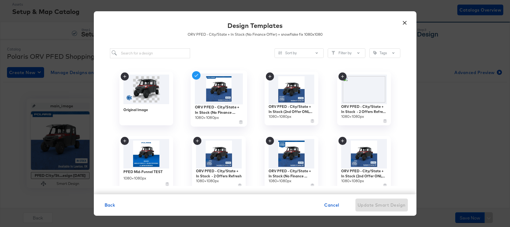
click at [216, 93] on img at bounding box center [219, 88] width 48 height 31
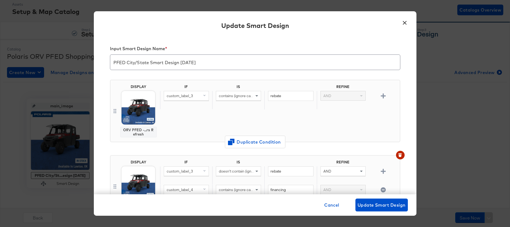
scroll to position [208, 0]
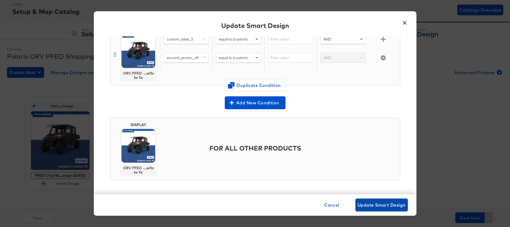
click at [371, 207] on span "Update Smart Design" at bounding box center [382, 206] width 48 height 8
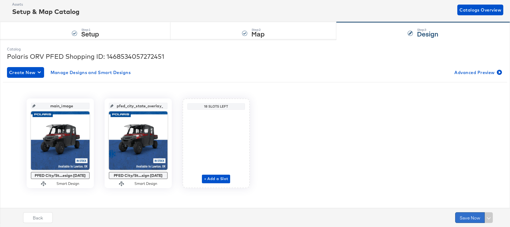
click at [460, 219] on button "Save Now" at bounding box center [470, 218] width 30 height 11
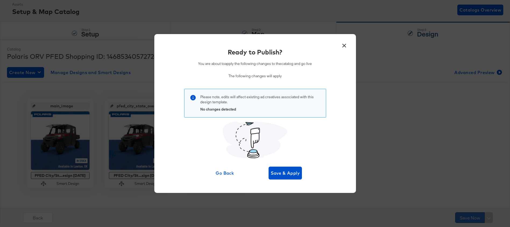
scroll to position [0, 0]
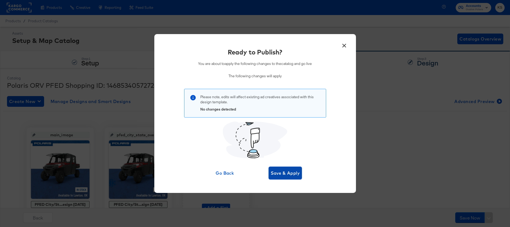
click at [286, 175] on span "Save & Apply" at bounding box center [285, 174] width 29 height 8
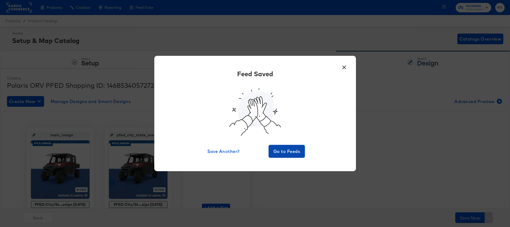
click at [284, 156] on button "Go to Feeds" at bounding box center [287, 151] width 37 height 13
